Goal: Contribute content

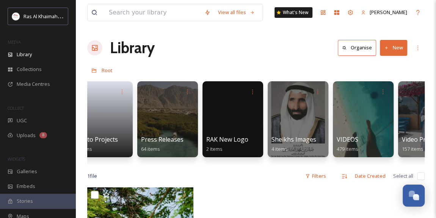
scroll to position [0, 1619]
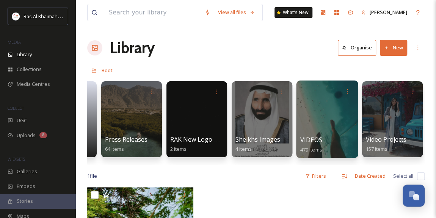
click at [321, 124] on div at bounding box center [327, 118] width 62 height 77
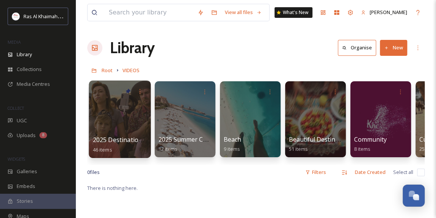
click at [117, 111] on div at bounding box center [120, 118] width 62 height 77
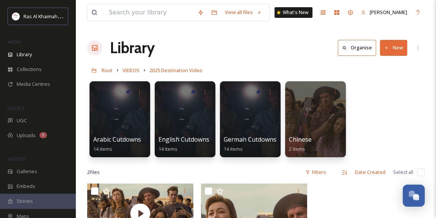
click at [397, 48] on button "New" at bounding box center [393, 48] width 27 height 16
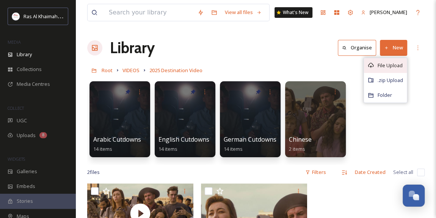
click at [386, 64] on span "File Upload" at bounding box center [390, 65] width 25 height 7
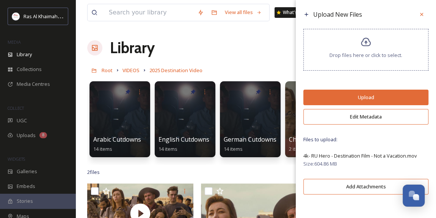
click at [366, 102] on button "Upload" at bounding box center [365, 97] width 125 height 16
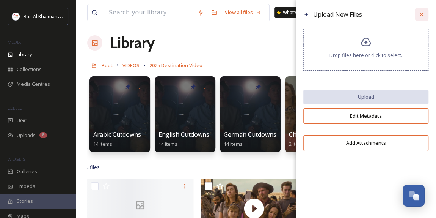
scroll to position [34, 0]
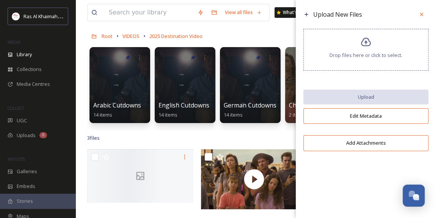
drag, startPoint x: 423, startPoint y: 14, endPoint x: 426, endPoint y: 29, distance: 15.5
click at [423, 14] on icon at bounding box center [422, 14] width 6 height 6
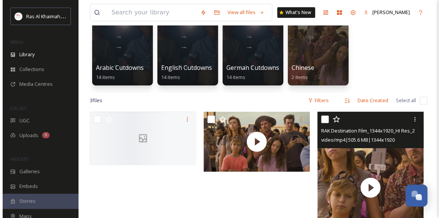
scroll to position [103, 0]
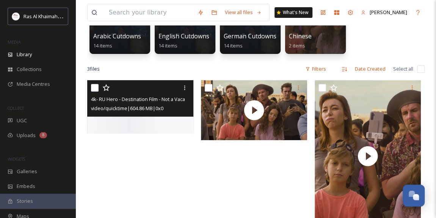
click at [152, 132] on div at bounding box center [140, 106] width 106 height 53
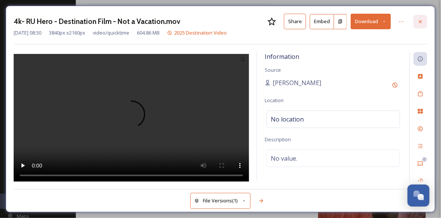
click at [420, 22] on icon at bounding box center [420, 21] width 3 height 3
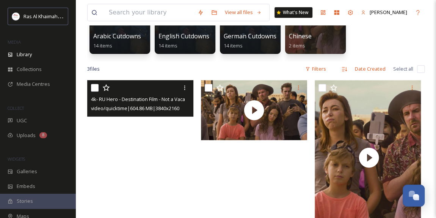
click at [122, 132] on video "4k- RU Hero - Destination Film - Not a Vacation.mov" at bounding box center [140, 110] width 106 height 60
